Goal: Task Accomplishment & Management: Use online tool/utility

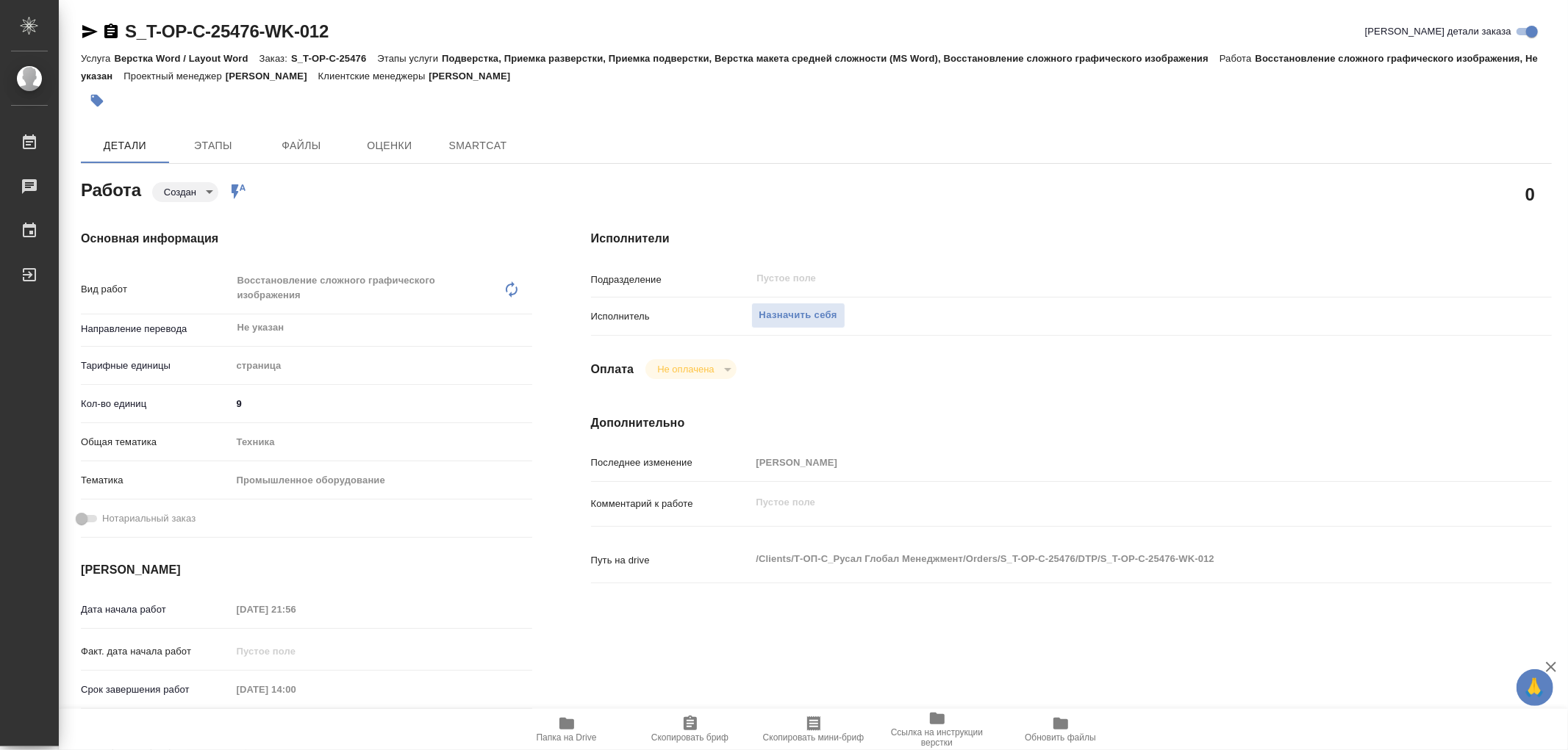
type textarea "x"
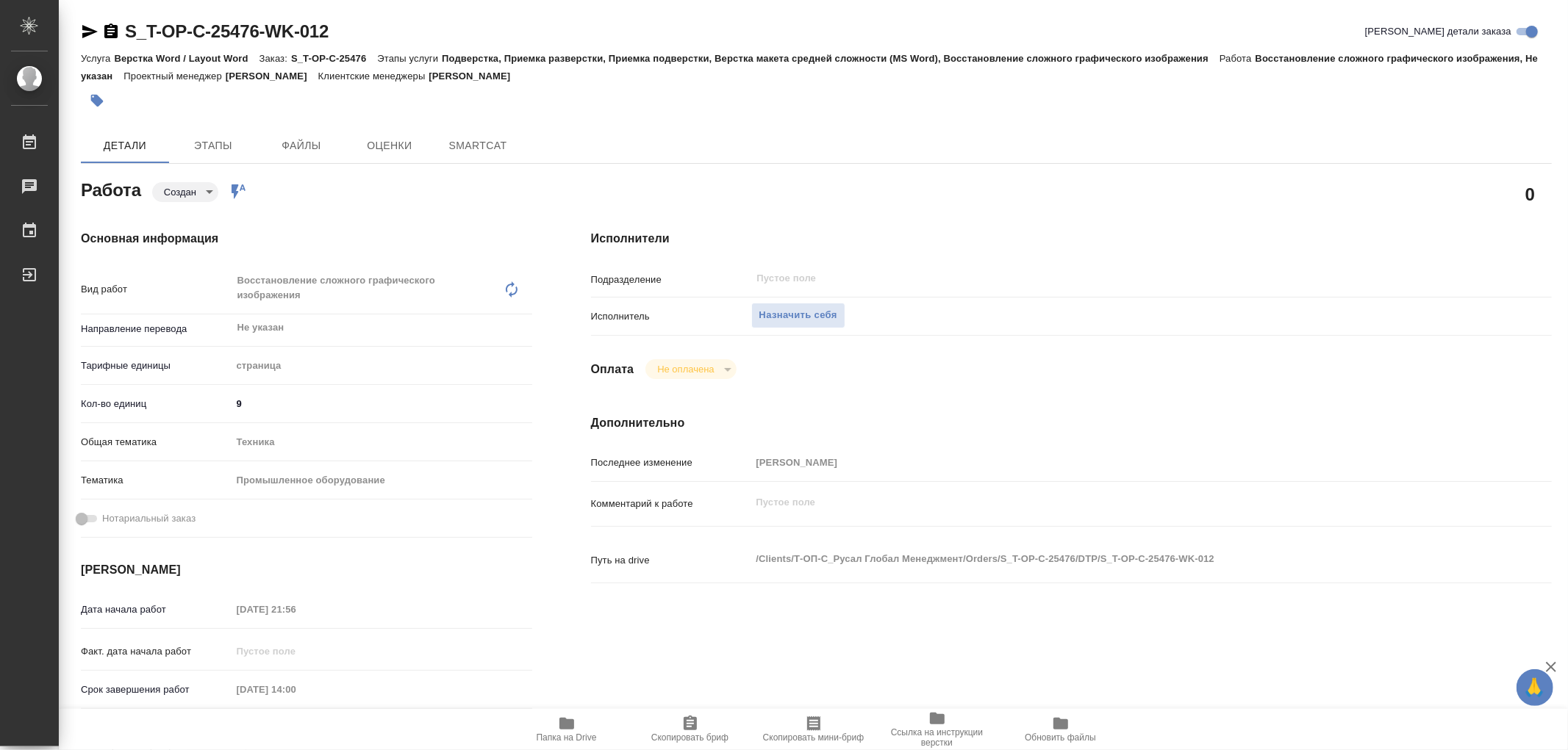
type textarea "x"
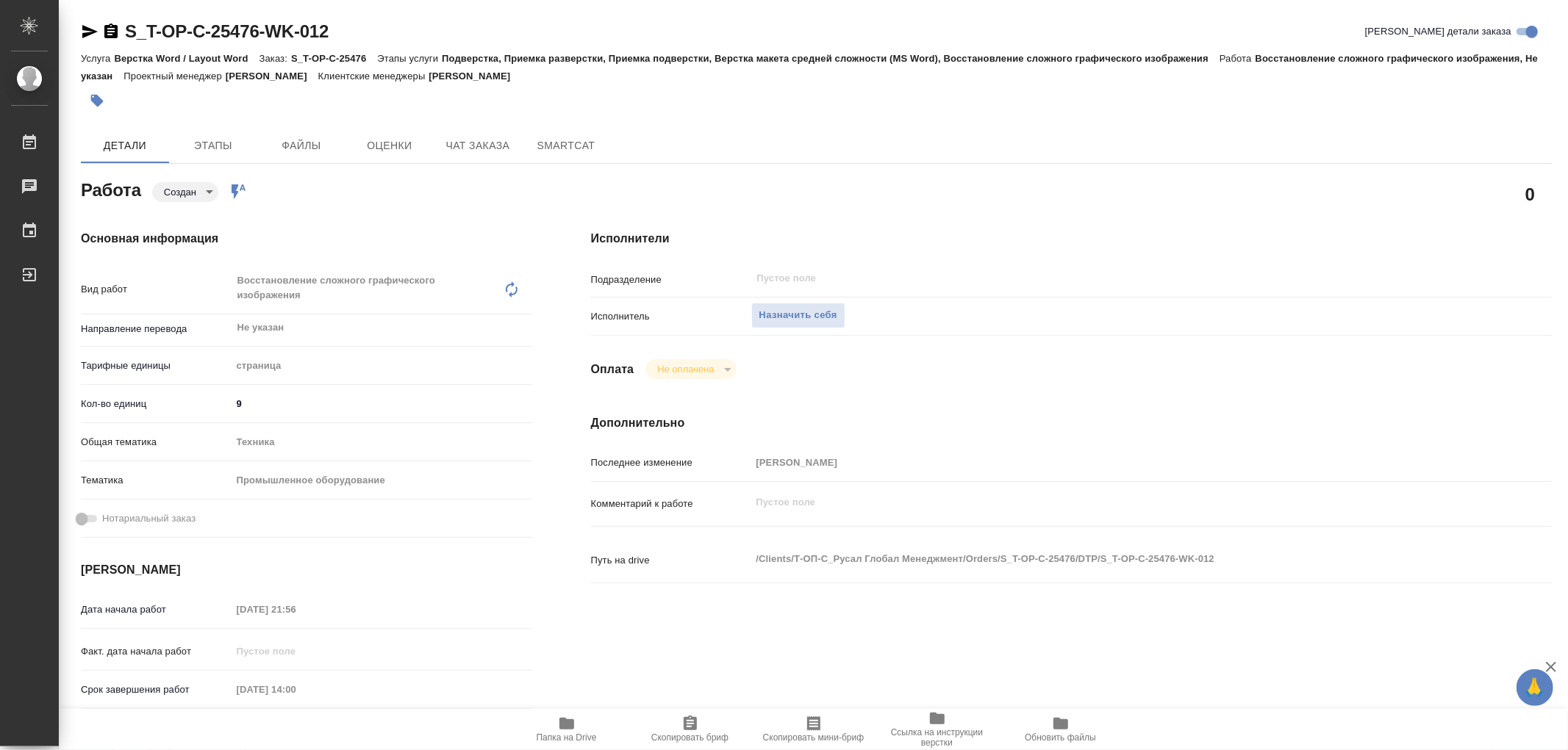
type textarea "x"
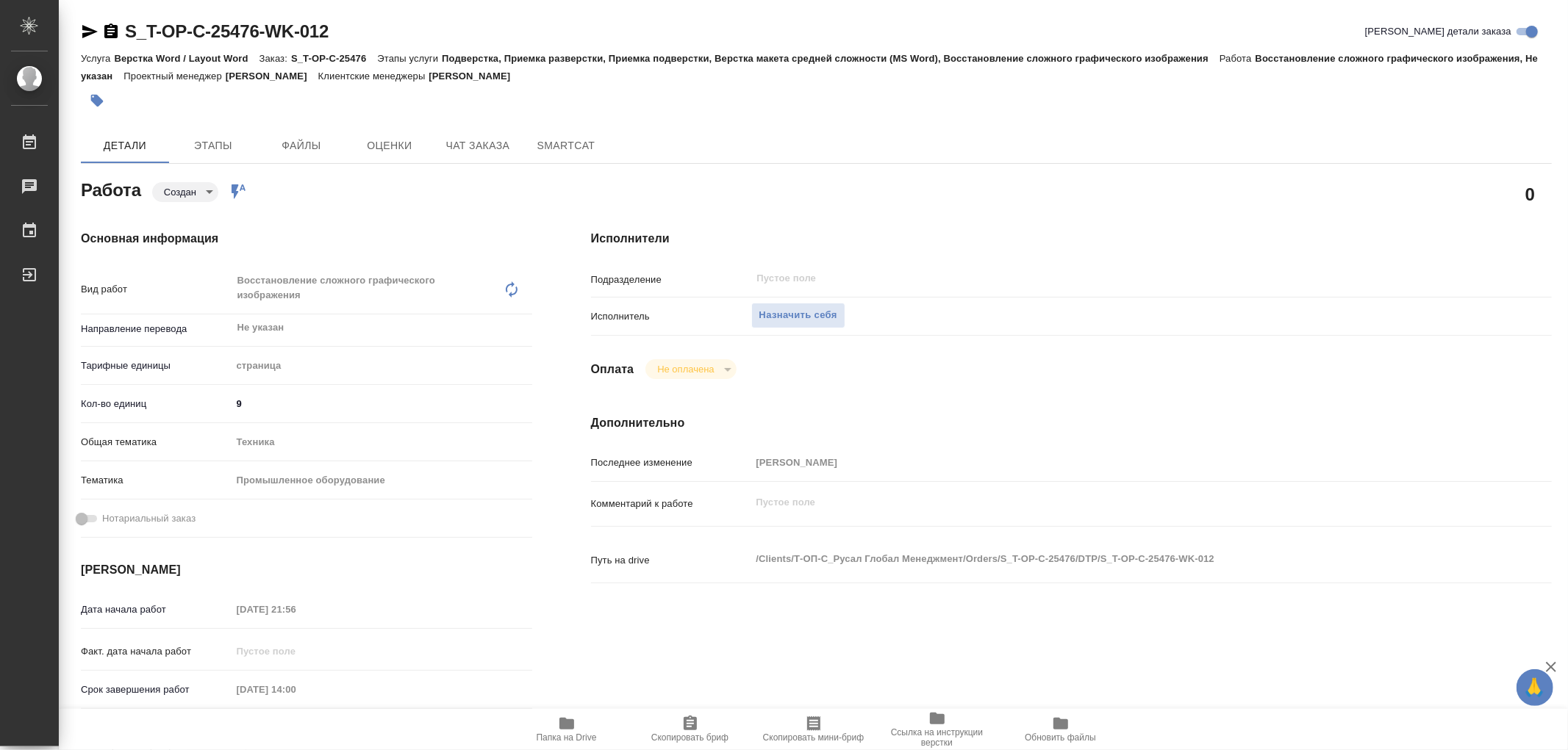
type textarea "x"
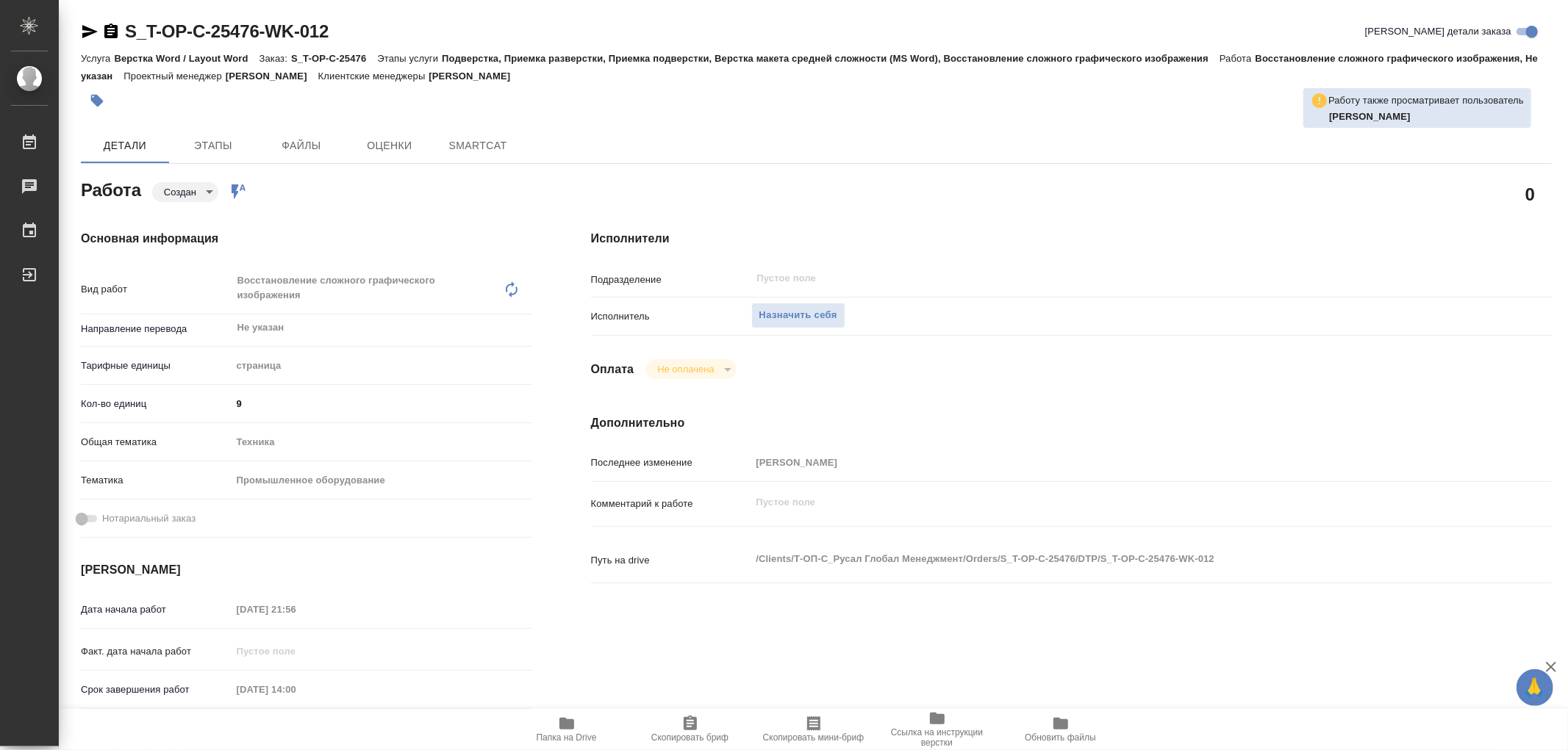
type textarea "x"
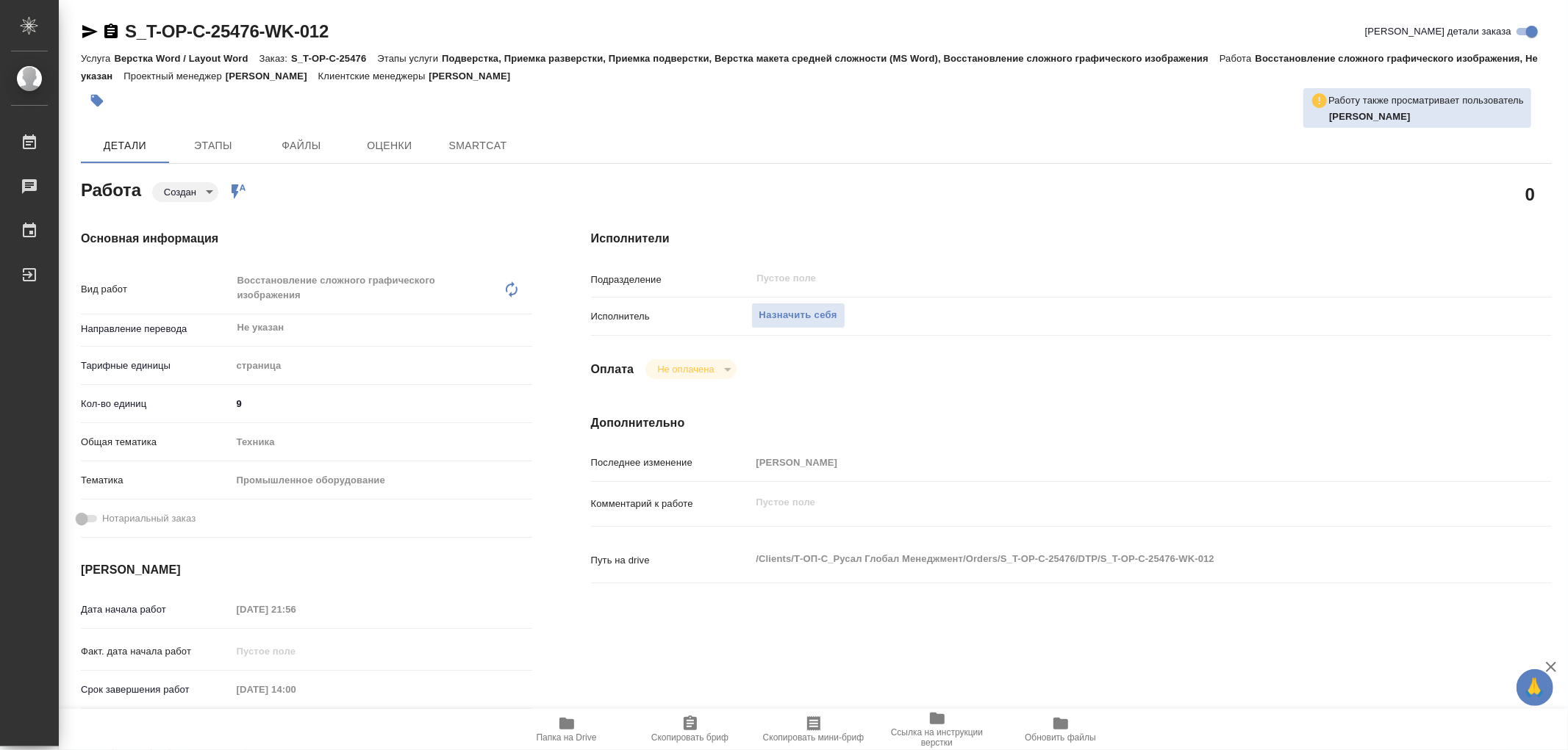
type textarea "x"
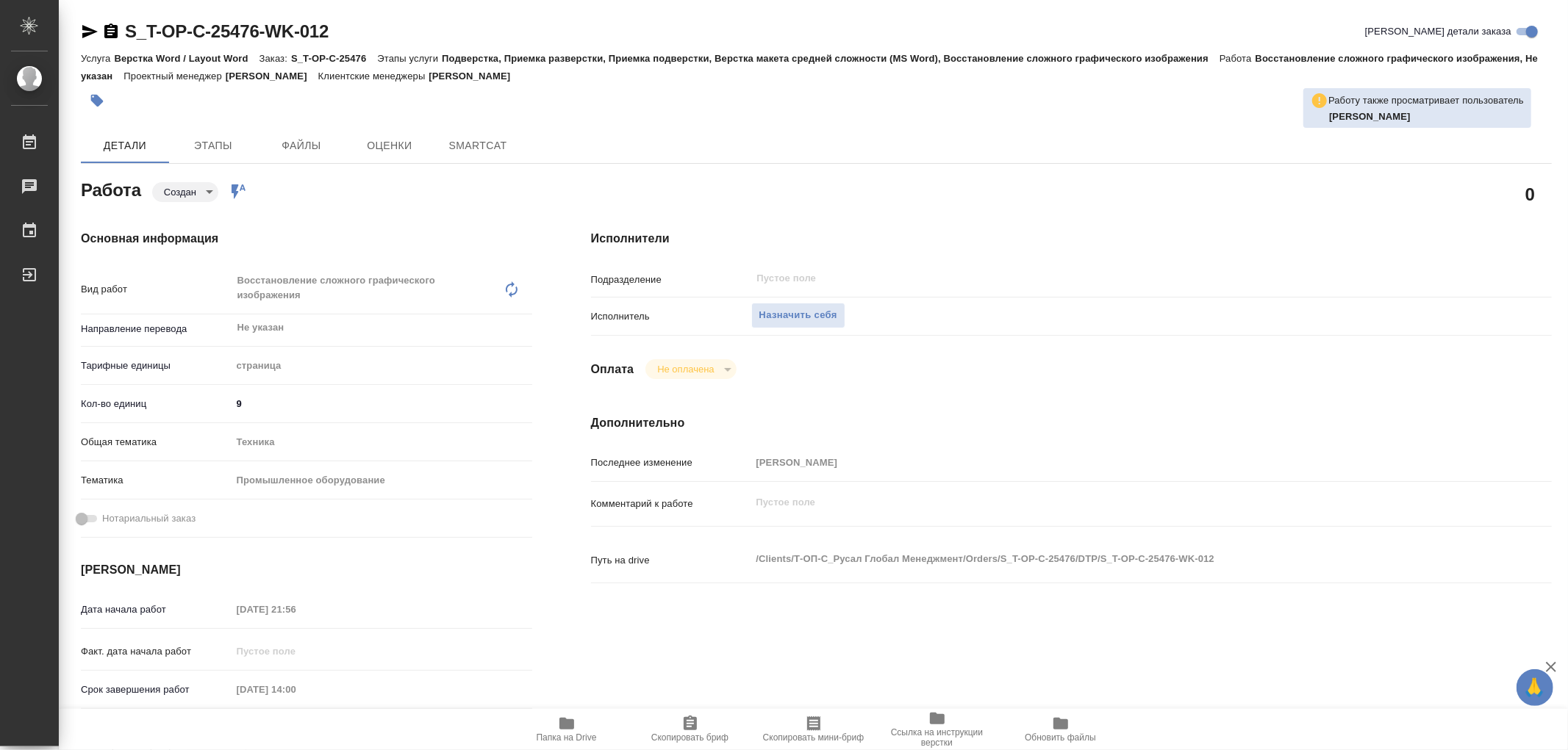
type textarea "x"
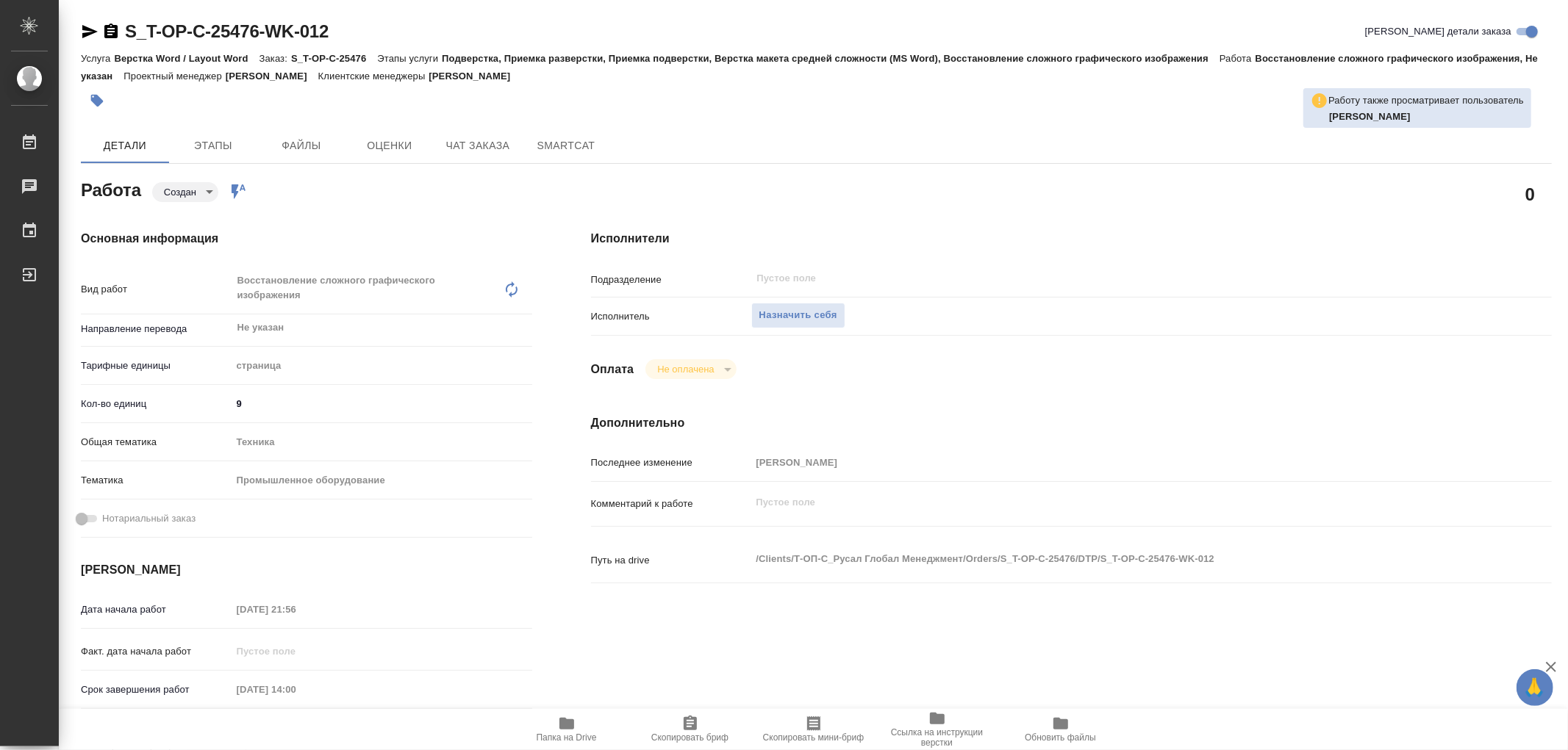
type textarea "x"
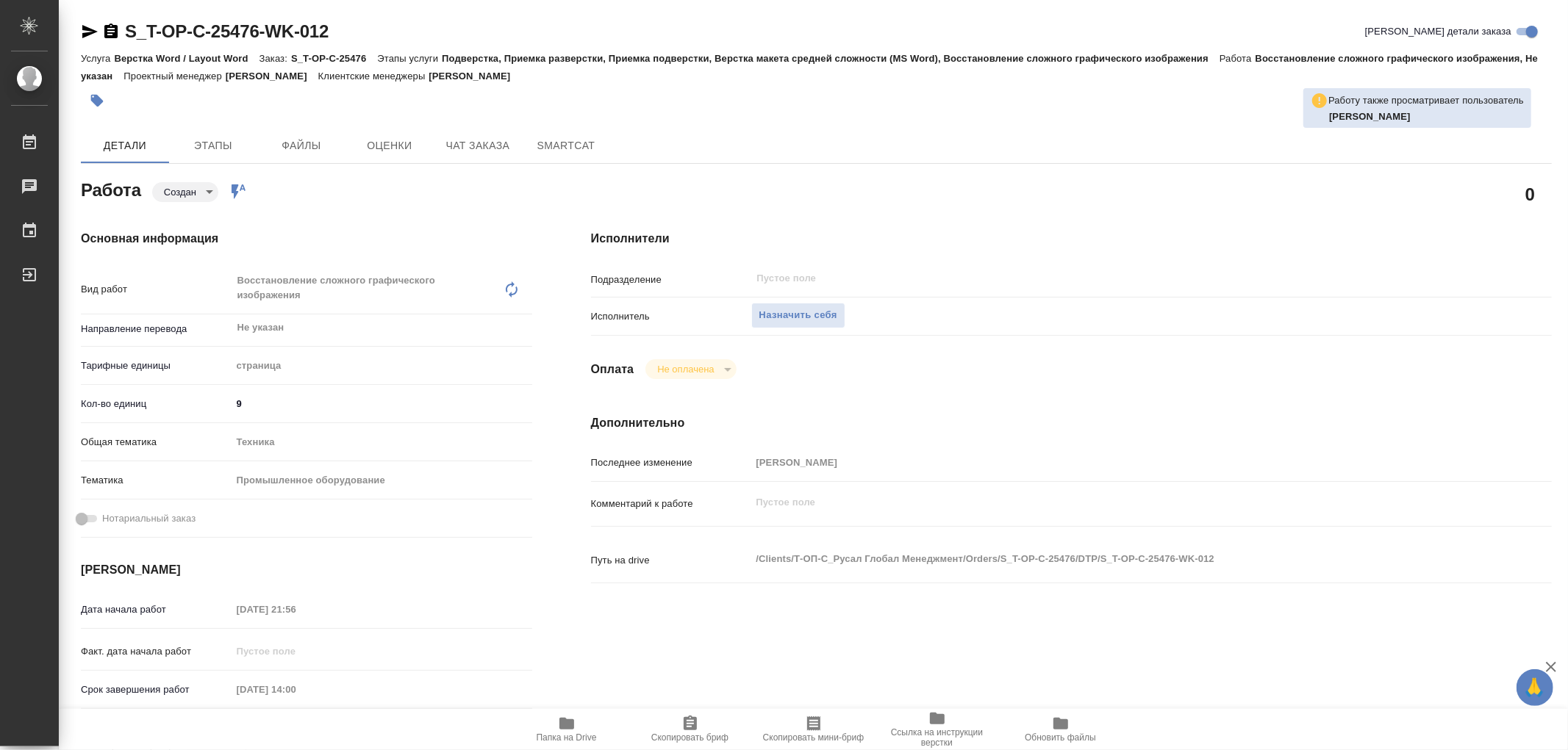
type textarea "x"
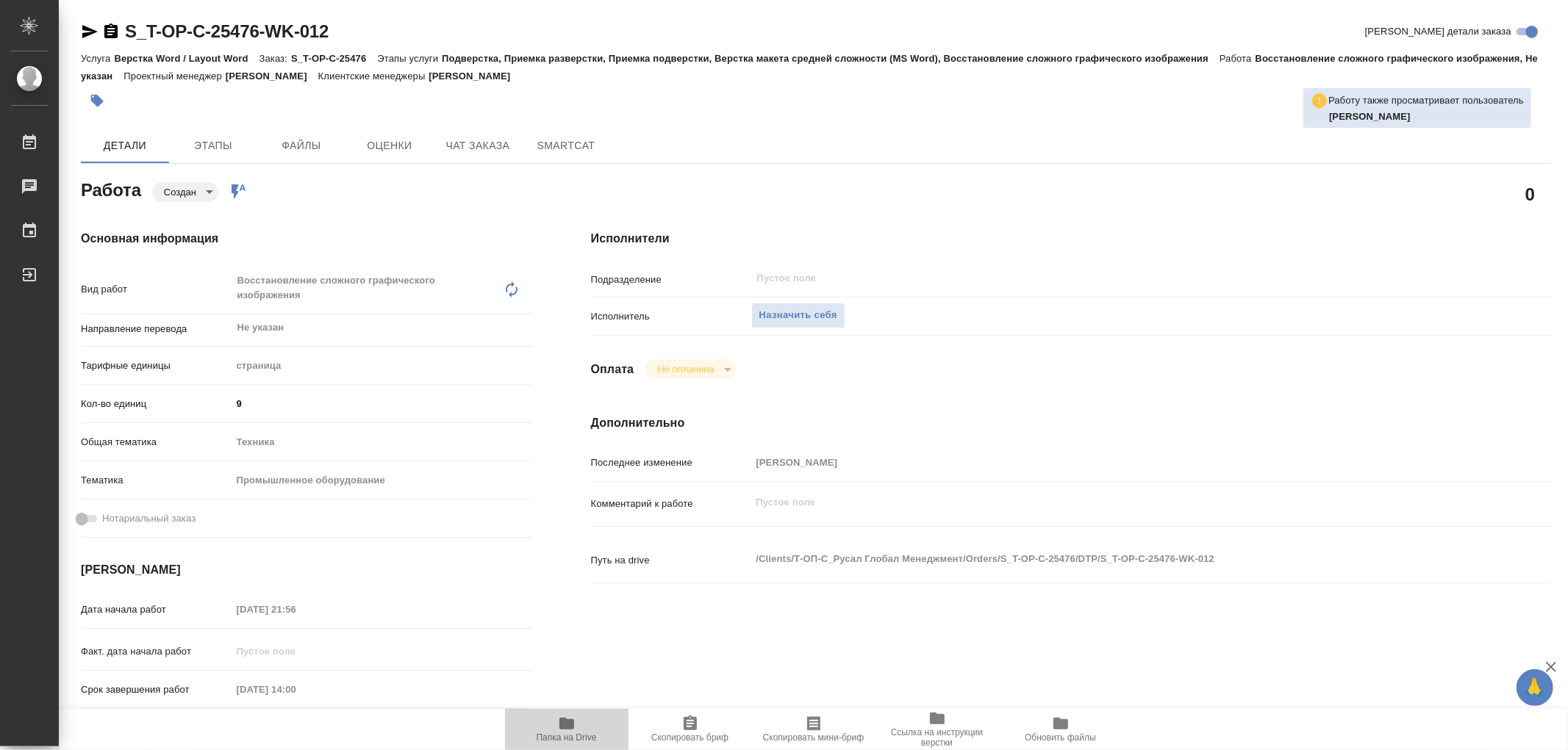
click at [576, 721] on span "Папка на Drive" at bounding box center [566, 729] width 105 height 28
